Goal: Navigation & Orientation: Understand site structure

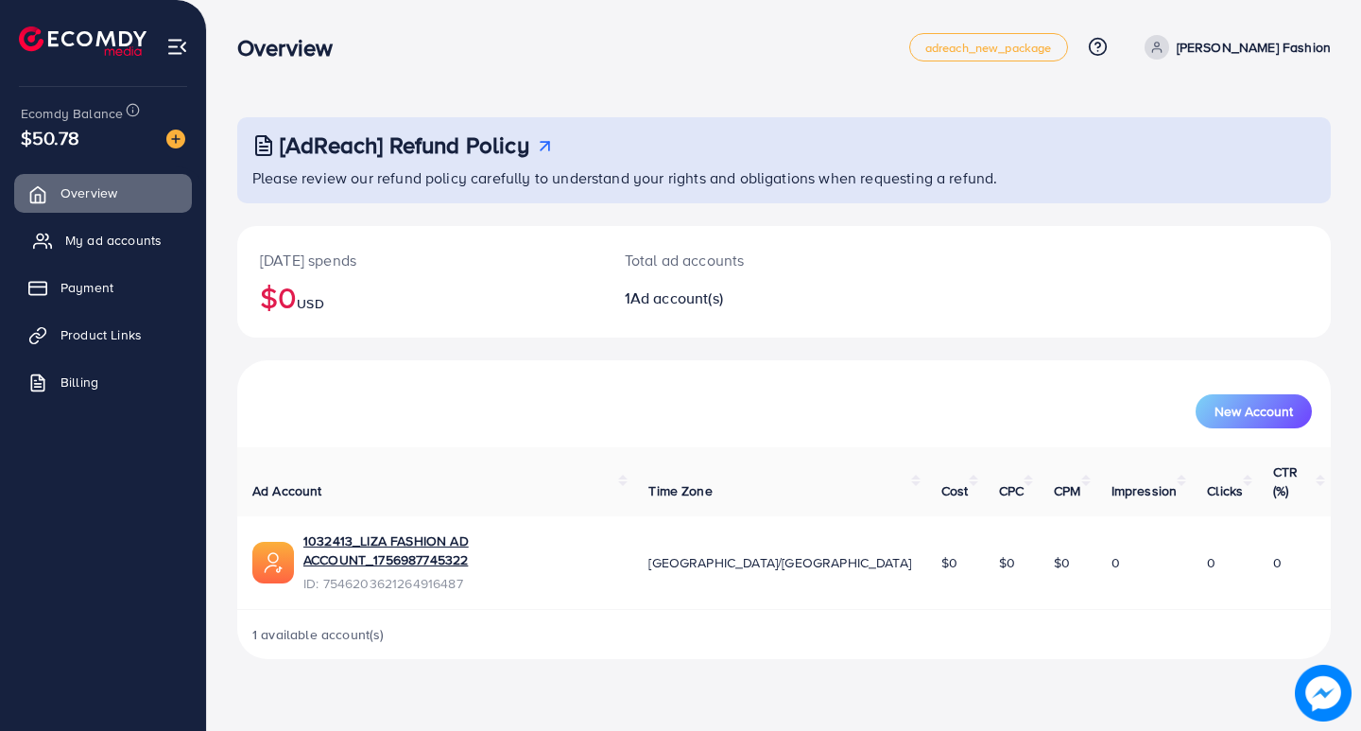
click at [68, 237] on span "My ad accounts" at bounding box center [113, 240] width 96 height 19
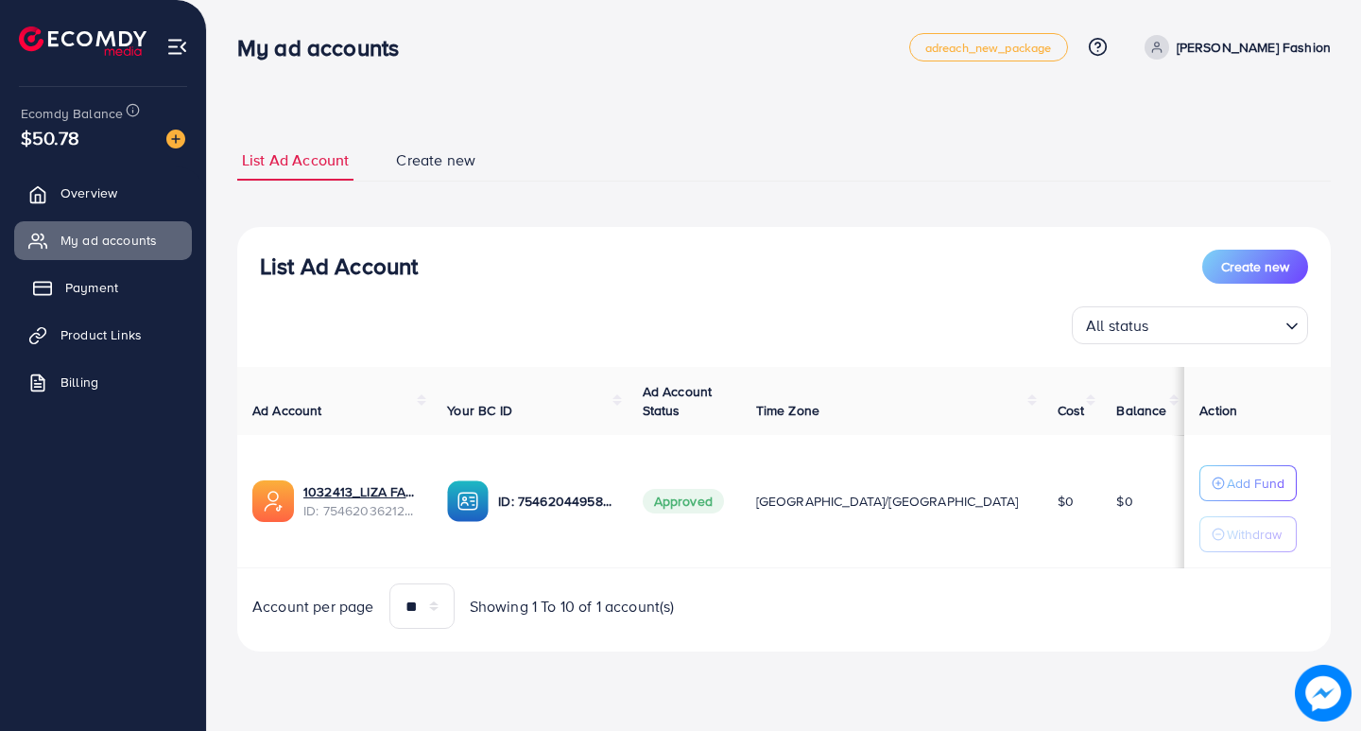
click at [120, 301] on link "Payment" at bounding box center [103, 287] width 178 height 38
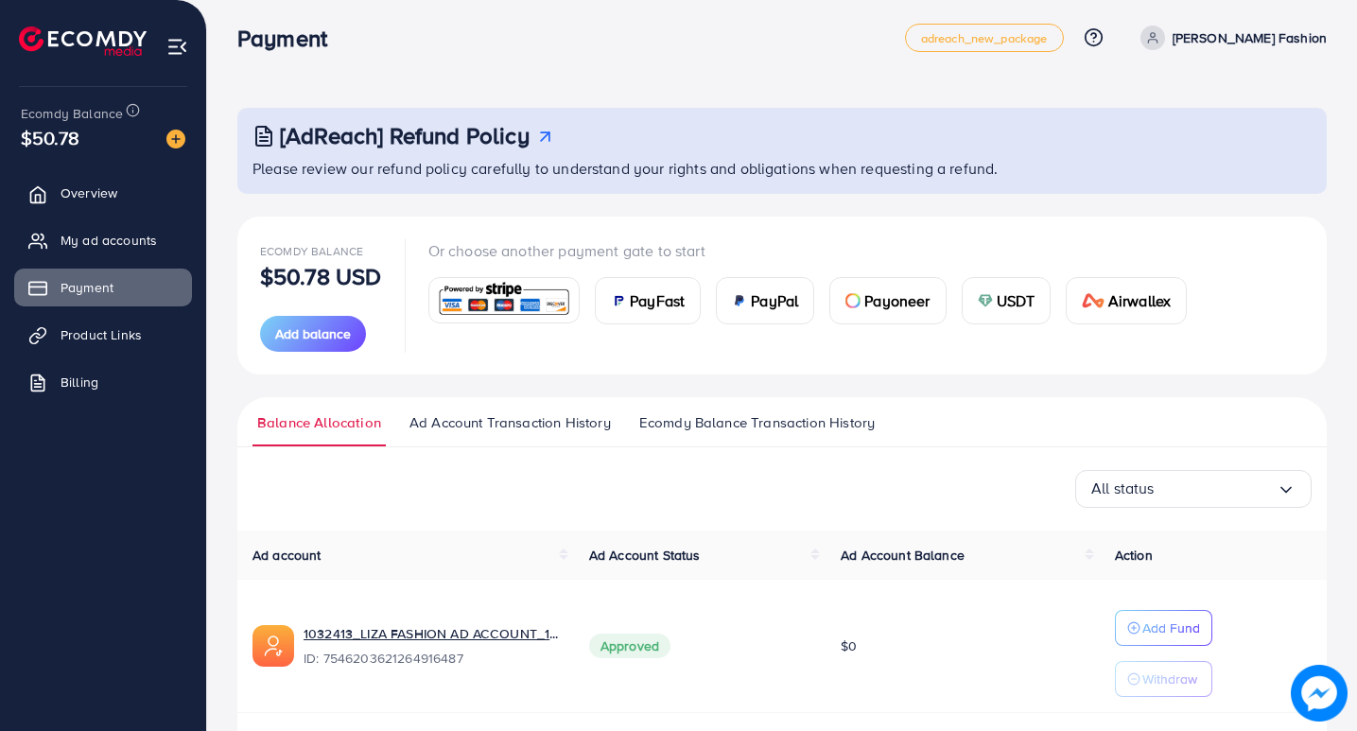
scroll to position [71, 0]
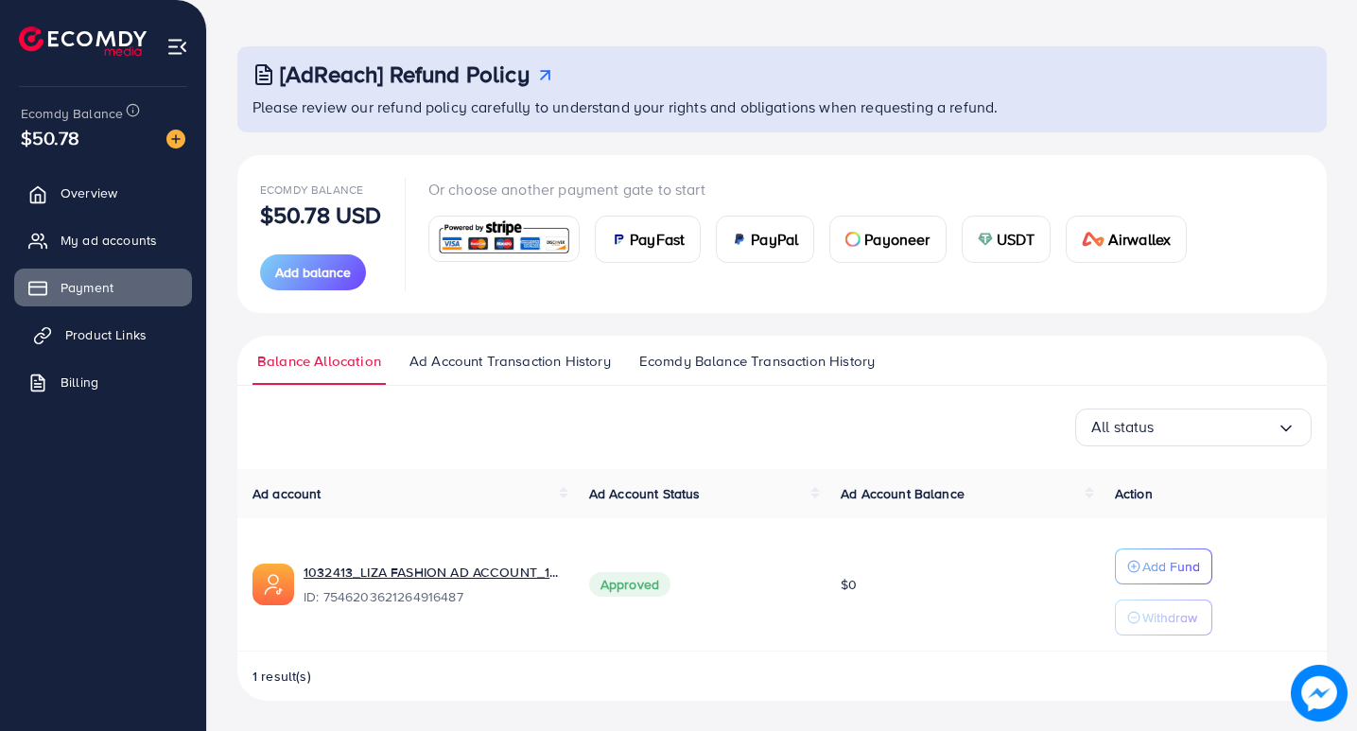
click at [131, 324] on link "Product Links" at bounding box center [103, 335] width 178 height 38
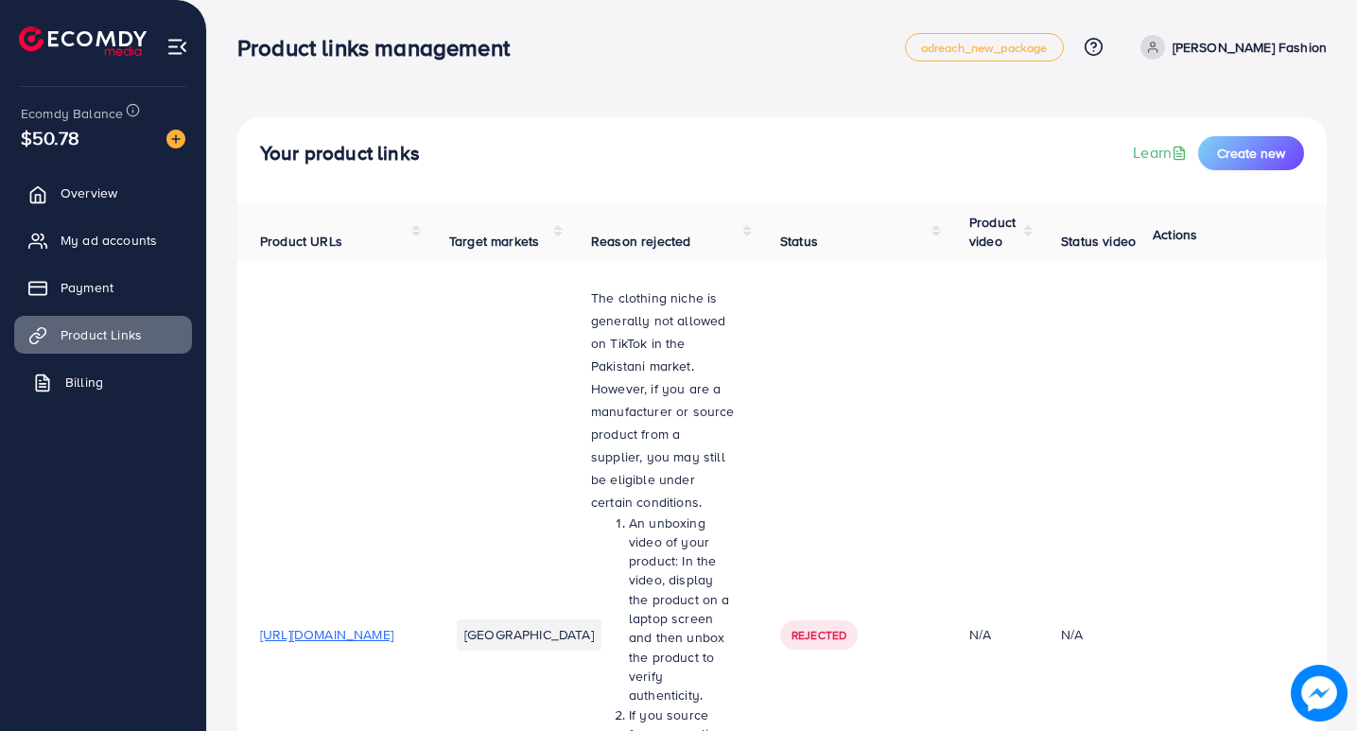
click at [58, 384] on link "Billing" at bounding box center [103, 382] width 178 height 38
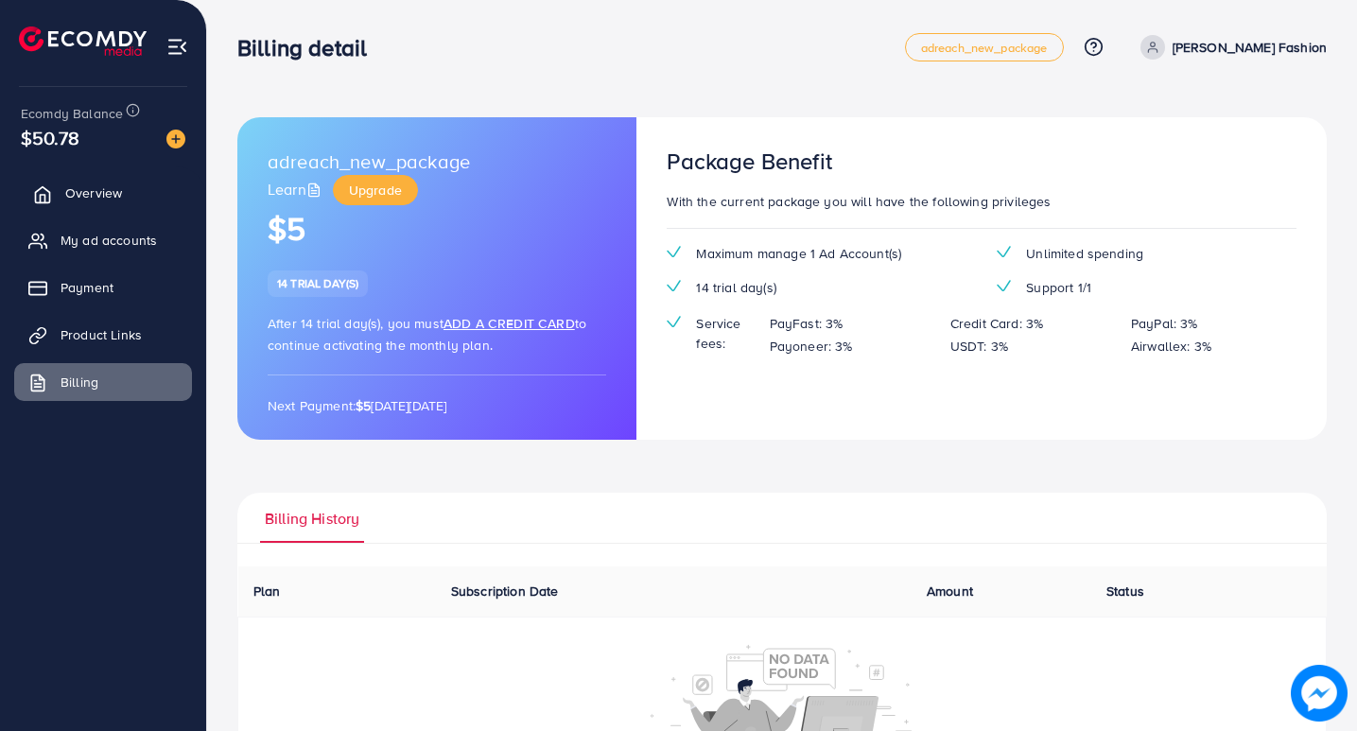
click at [104, 203] on link "Overview" at bounding box center [103, 193] width 178 height 38
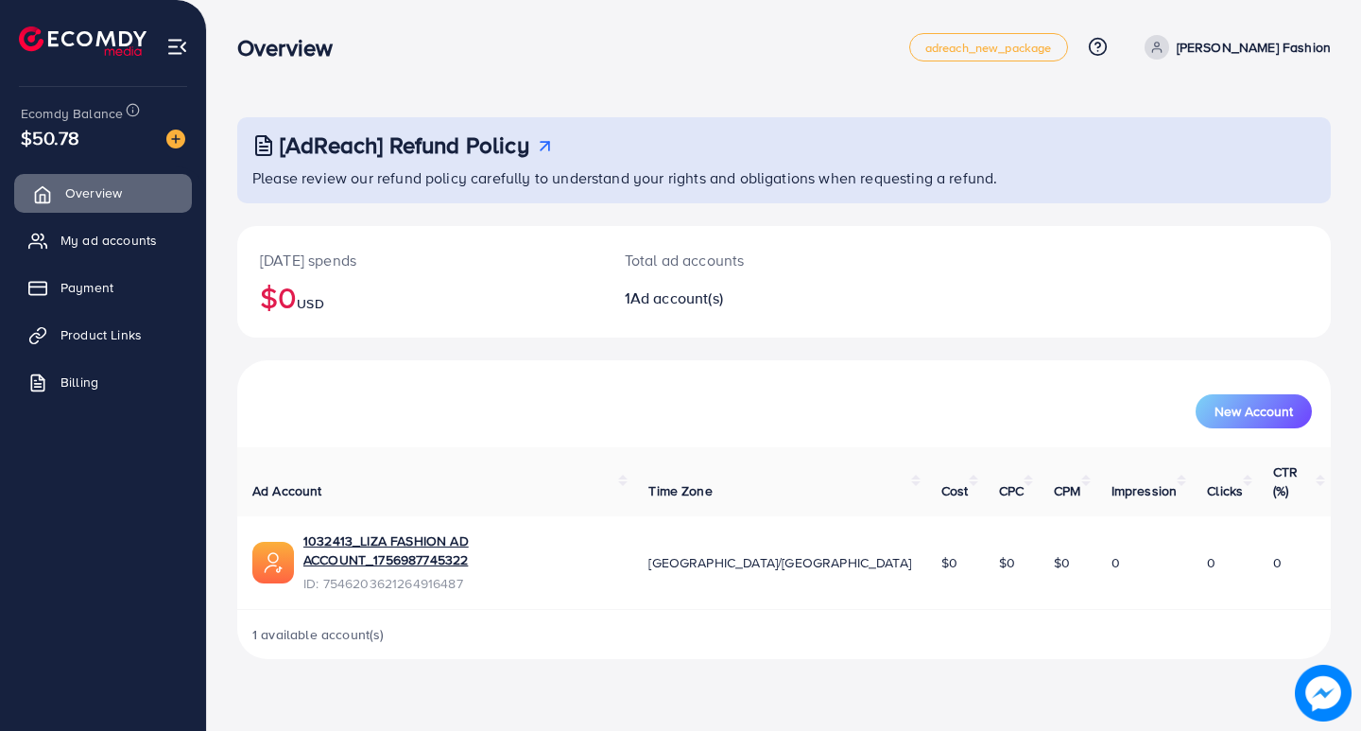
click at [66, 193] on span "Overview" at bounding box center [93, 192] width 57 height 19
